Goal: Information Seeking & Learning: Find contact information

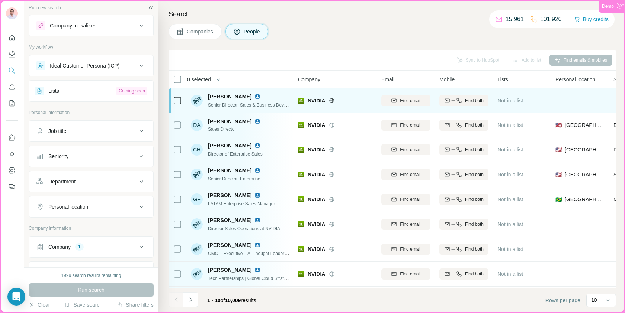
click at [238, 96] on span "[PERSON_NAME]" at bounding box center [229, 96] width 43 height 7
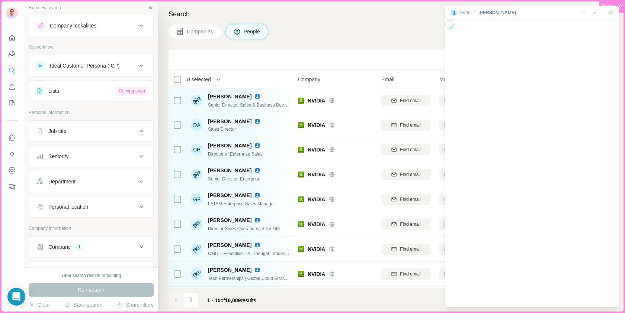
click at [206, 36] on button "Companies" at bounding box center [194, 32] width 53 height 16
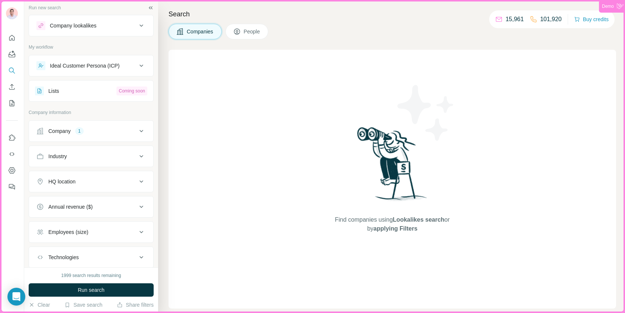
click at [258, 74] on div "Find companies using Lookalikes search or by applying Filters" at bounding box center [391, 179] width 447 height 259
click at [323, 107] on div "Find companies using Lookalikes search or by applying Filters" at bounding box center [391, 179] width 447 height 259
click at [255, 25] on button "People" at bounding box center [246, 32] width 43 height 16
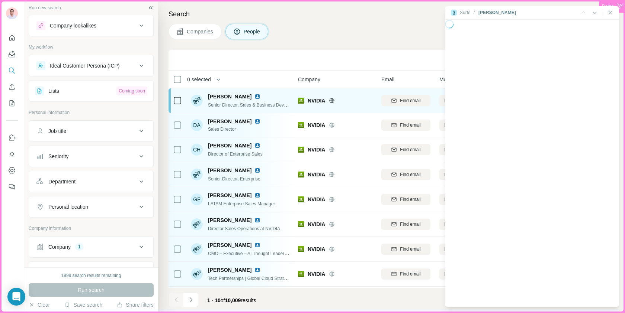
click at [230, 106] on span "Senior Director, Sales & Business Development" at bounding box center [255, 105] width 94 height 6
click at [308, 96] on div "NVIDIA" at bounding box center [335, 101] width 74 height 16
click at [312, 102] on span "NVIDIA" at bounding box center [315, 100] width 17 height 7
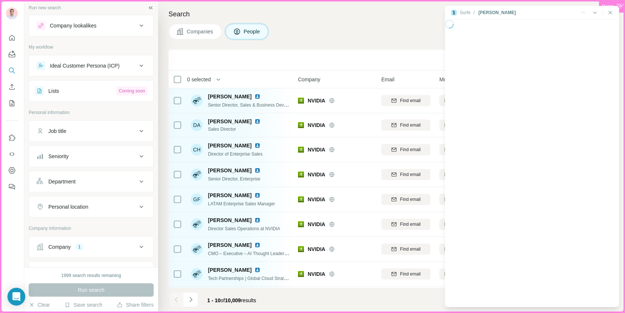
click at [464, 13] on div "Surfe" at bounding box center [464, 12] width 11 height 7
